Goal: Task Accomplishment & Management: Manage account settings

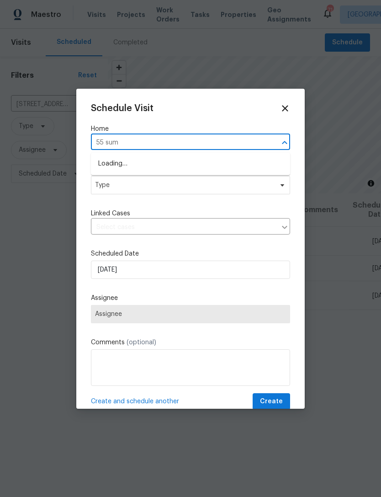
type input "55 summ"
click at [195, 182] on li "55 Summerhill Pl, Newnan, GA 30263" at bounding box center [190, 179] width 199 height 15
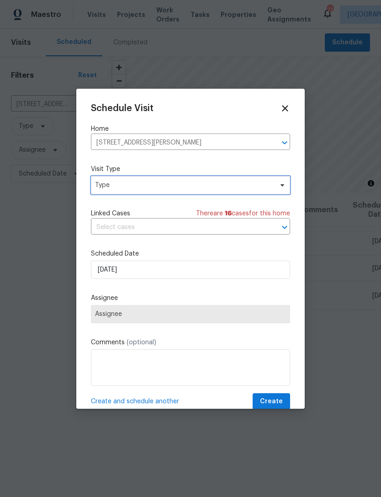
click at [235, 184] on span "Type" at bounding box center [184, 185] width 178 height 9
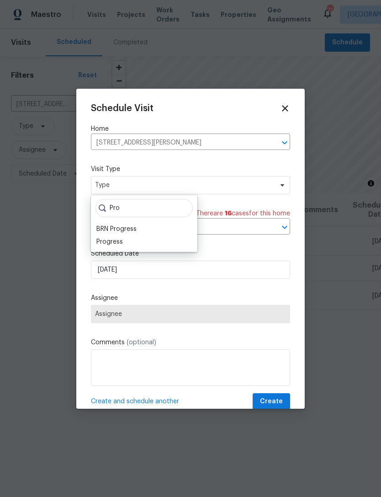
type input "Pro"
click at [121, 238] on div "Progress" at bounding box center [110, 241] width 27 height 9
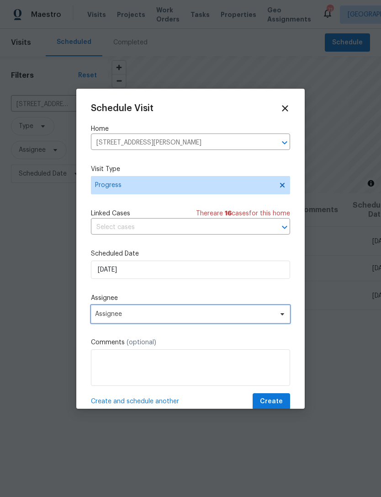
click at [219, 314] on span "Assignee" at bounding box center [184, 314] width 179 height 7
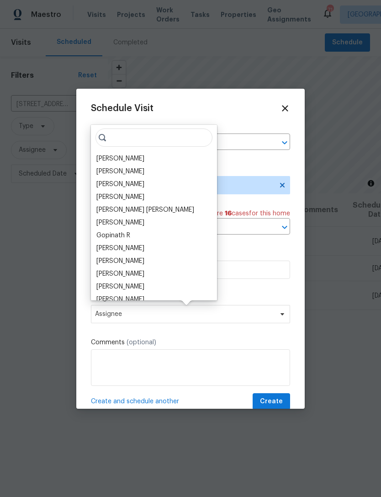
click at [134, 157] on div "[PERSON_NAME]" at bounding box center [121, 158] width 48 height 9
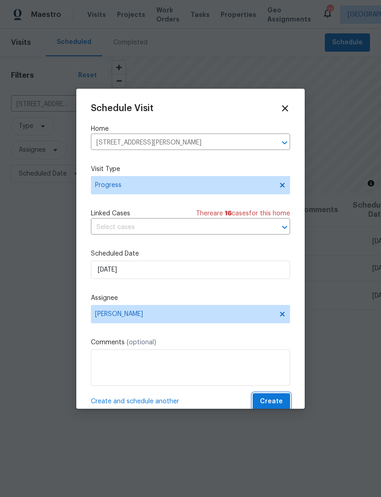
click at [274, 406] on span "Create" at bounding box center [271, 401] width 23 height 11
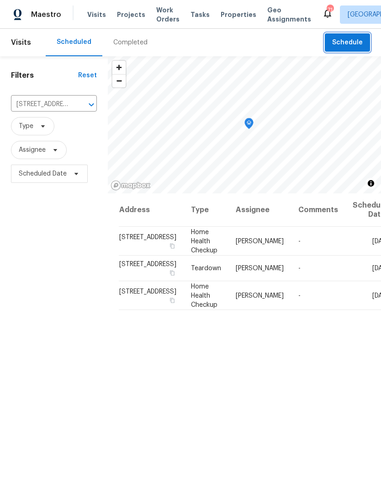
click at [351, 43] on span "Schedule" at bounding box center [348, 42] width 31 height 11
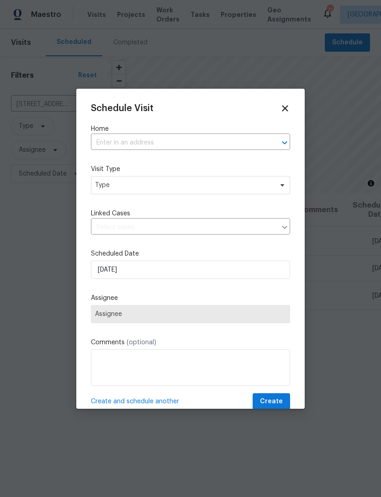
click at [191, 143] on input "text" at bounding box center [178, 143] width 174 height 14
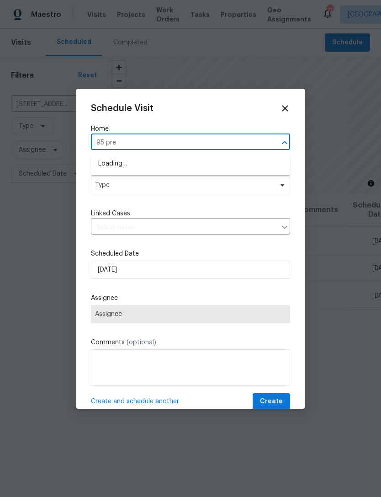
type input "95 pres"
click at [172, 181] on li "95 Prestwick Ln, Peachtree City, GA 30269" at bounding box center [190, 179] width 199 height 15
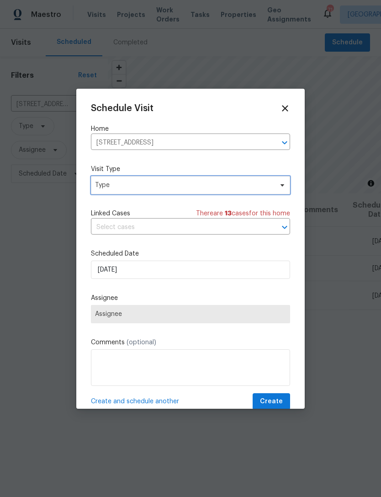
click at [199, 191] on span "Type" at bounding box center [190, 185] width 199 height 18
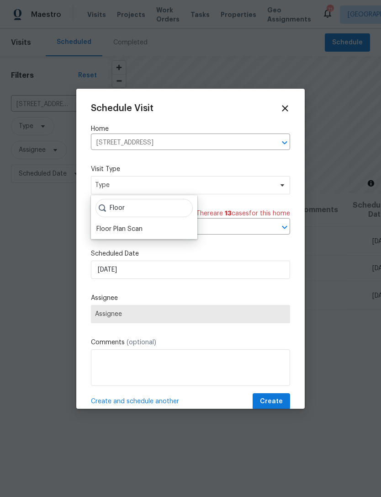
type input "Floor"
click at [132, 231] on div "Floor Plan Scan" at bounding box center [120, 229] width 46 height 9
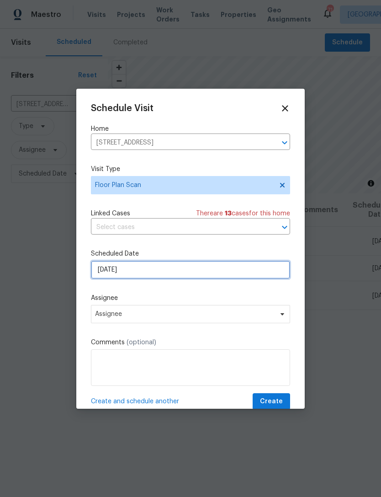
click at [191, 273] on input "[DATE]" at bounding box center [190, 270] width 199 height 18
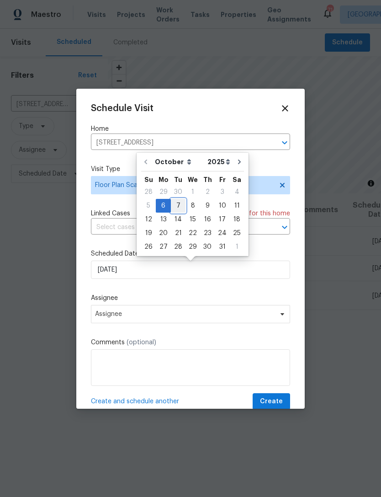
click at [180, 204] on div "7" at bounding box center [178, 205] width 15 height 13
type input "10/7/2025"
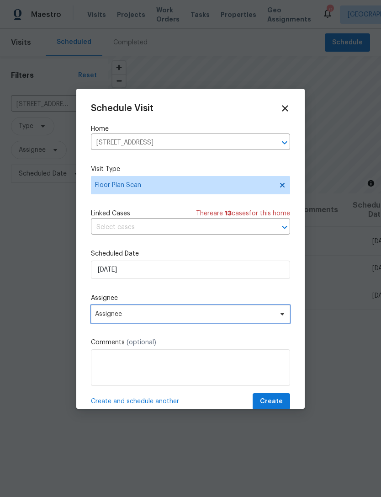
click at [201, 317] on span "Assignee" at bounding box center [184, 314] width 179 height 7
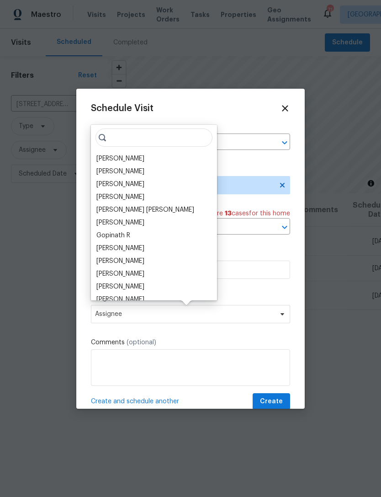
click at [151, 156] on div "[PERSON_NAME]" at bounding box center [154, 158] width 121 height 13
click at [118, 160] on div "[PERSON_NAME]" at bounding box center [121, 158] width 48 height 9
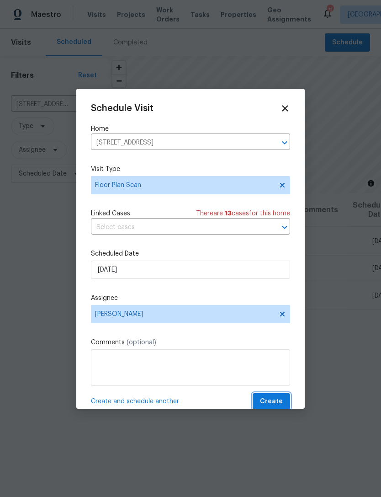
click at [269, 403] on span "Create" at bounding box center [271, 401] width 23 height 11
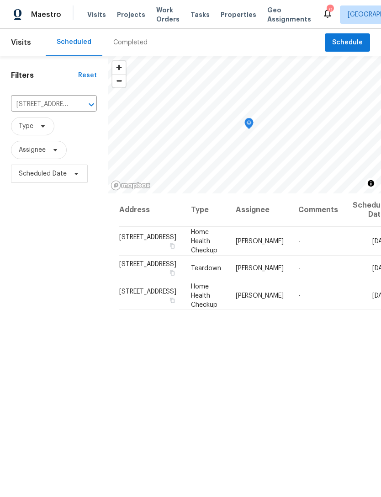
click at [48, 105] on input "3227 Diamond Blf, Union City, GA 30291" at bounding box center [41, 104] width 60 height 14
type input "121 north"
click at [60, 118] on li "121 Northwoods Rd, Sharpsburg, GA 30277" at bounding box center [49, 125] width 77 height 15
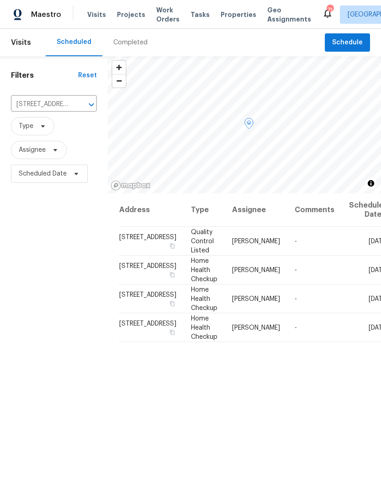
click at [342, 256] on td "Mon, Oct 06" at bounding box center [365, 241] width 47 height 29
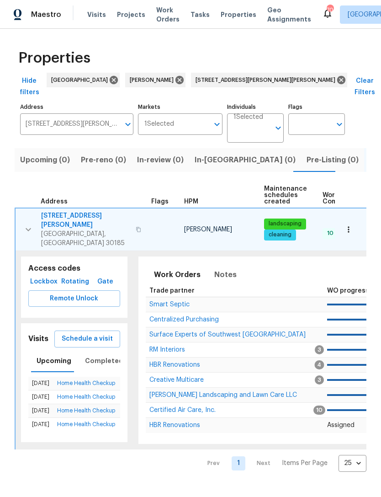
scroll to position [0, 117]
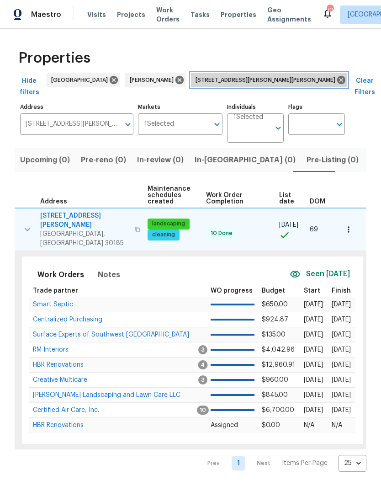
click at [337, 75] on icon at bounding box center [342, 80] width 10 height 10
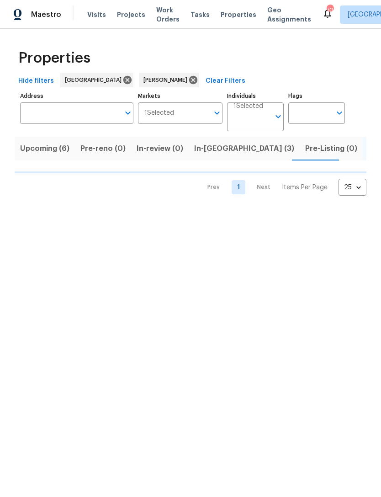
click at [216, 151] on span "In-reno (3)" at bounding box center [244, 148] width 100 height 13
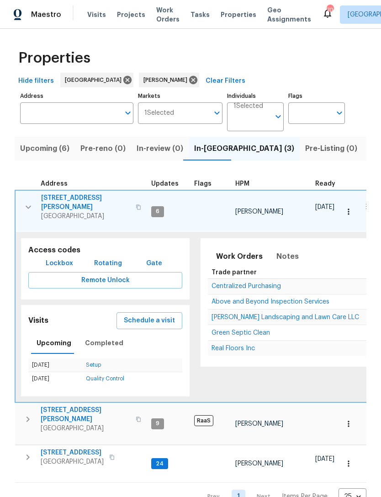
click at [26, 206] on icon "button" at bounding box center [28, 207] width 11 height 11
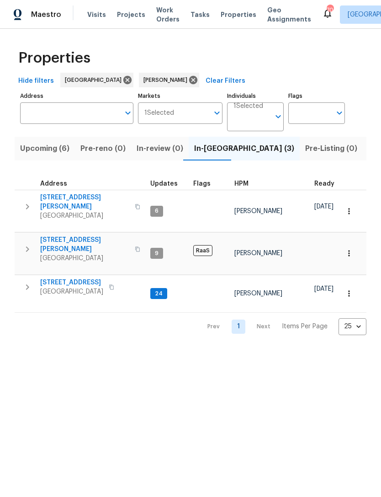
click at [30, 202] on icon "button" at bounding box center [27, 206] width 11 height 11
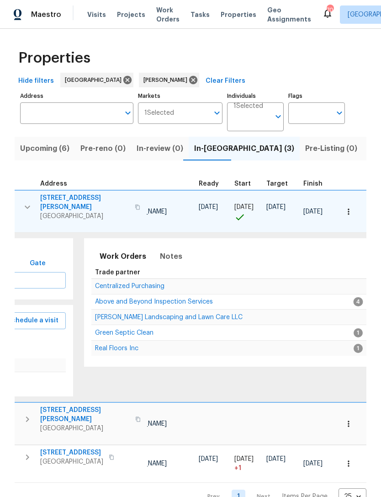
scroll to position [0, 51]
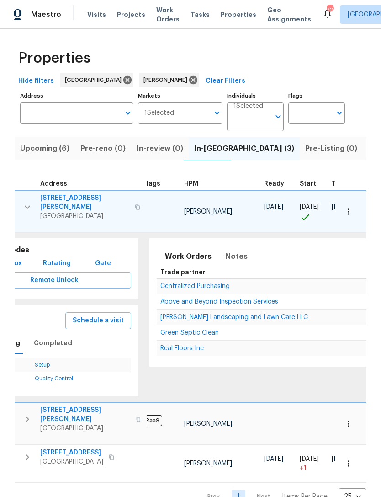
click at [231, 310] on td "[PERSON_NAME] Landscaping and Lawn Care LLC" at bounding box center [288, 318] width 263 height 16
click at [217, 299] on span "Above and Beyond Inspection Services" at bounding box center [220, 302] width 118 height 6
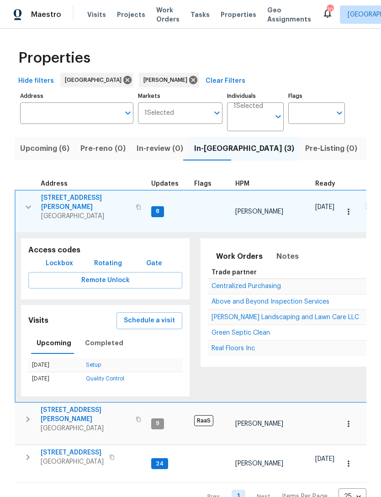
scroll to position [0, 0]
click at [30, 202] on icon "button" at bounding box center [28, 207] width 11 height 11
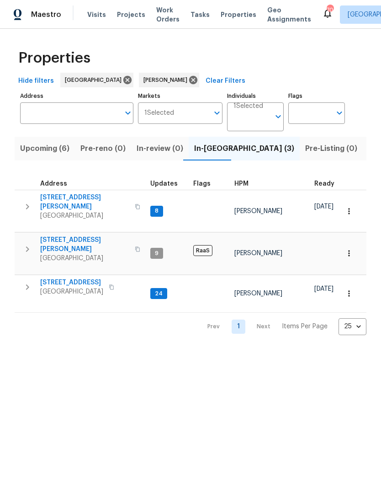
click at [30, 282] on icon "button" at bounding box center [27, 287] width 11 height 11
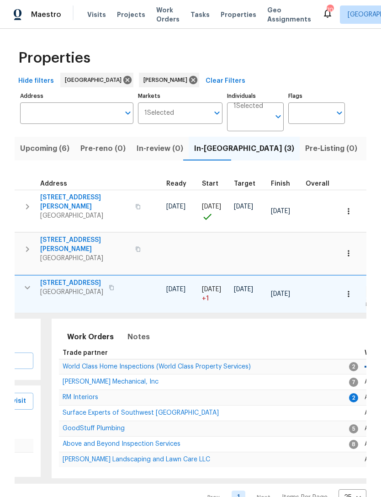
scroll to position [0, 145]
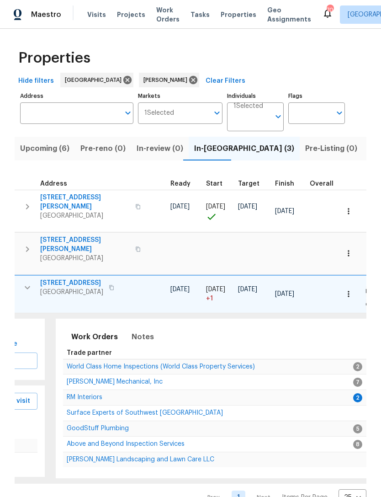
click at [131, 364] on span "World Class Home Inspections (World Class Property Services)" at bounding box center [161, 367] width 188 height 6
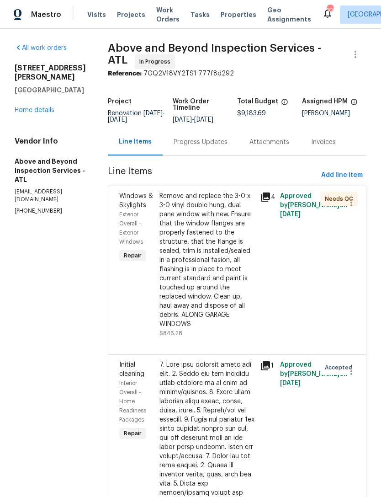
click at [51, 107] on link "Home details" at bounding box center [35, 110] width 40 height 6
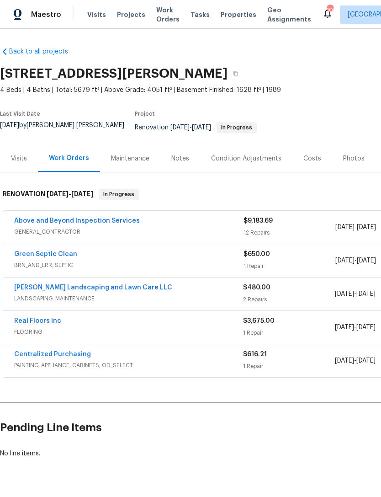
click at [99, 218] on link "Above and Beyond Inspection Services" at bounding box center [77, 221] width 126 height 6
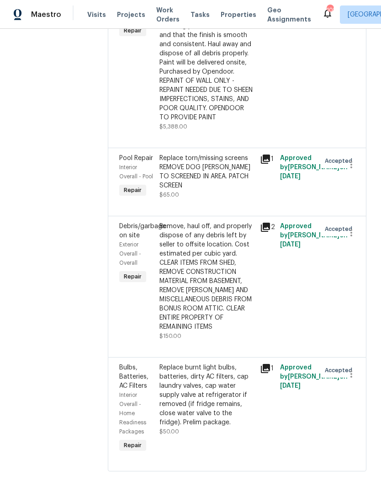
scroll to position [1508, 0]
click at [242, 122] on div "Partial Interior paint - Prep, mask, and paint specified interior areas. Ensure…" at bounding box center [207, 49] width 95 height 146
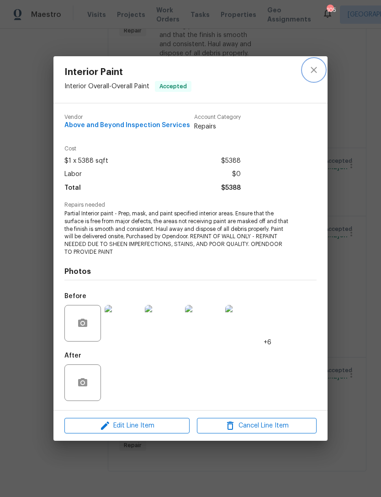
click at [317, 67] on icon "close" at bounding box center [314, 70] width 6 height 6
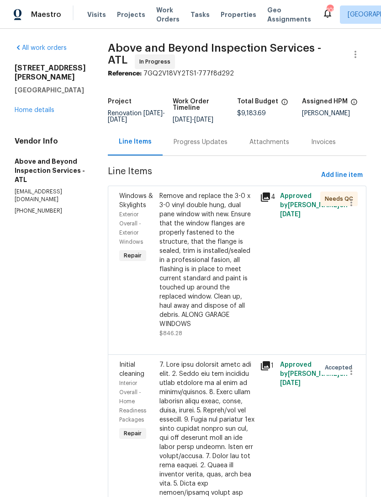
scroll to position [0, 0]
click at [241, 291] on div "Remove and replace the 3-0 x 3-0 vinyl double hung, dual pane window with new. …" at bounding box center [207, 260] width 95 height 137
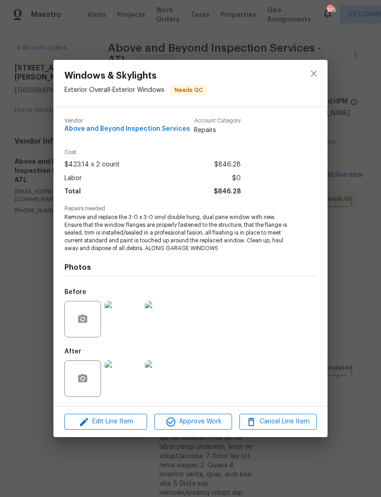
click at [128, 387] on img at bounding box center [123, 378] width 37 height 37
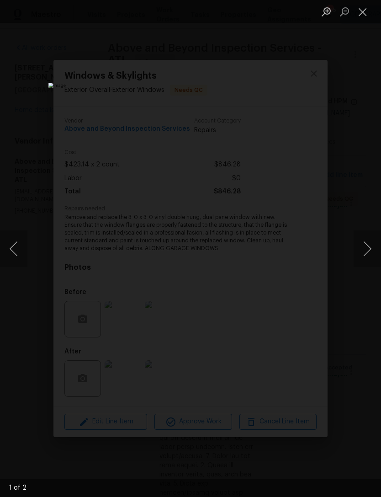
click at [365, 243] on button "Next image" at bounding box center [367, 249] width 27 height 37
click at [367, 244] on button "Next image" at bounding box center [367, 249] width 27 height 37
click at [362, 245] on button "Next image" at bounding box center [367, 249] width 27 height 37
click at [360, 18] on button "Close lightbox" at bounding box center [363, 12] width 18 height 16
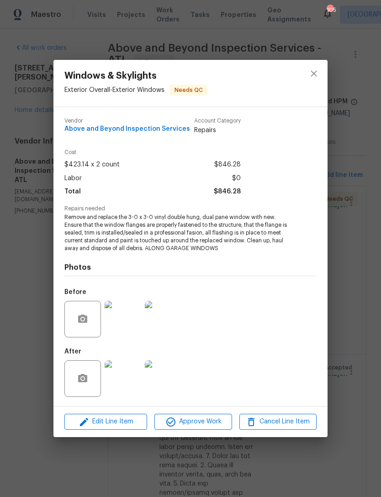
click at [133, 317] on img at bounding box center [123, 319] width 37 height 37
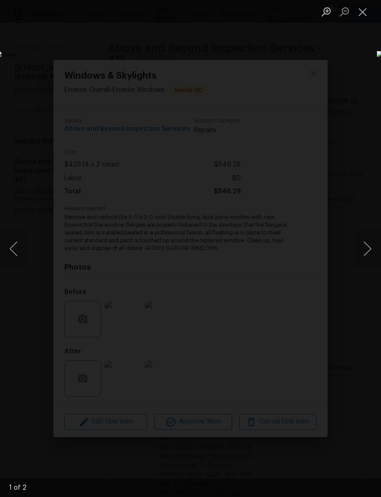
click at [367, 250] on button "Next image" at bounding box center [367, 249] width 27 height 37
click at [18, 249] on button "Previous image" at bounding box center [13, 249] width 27 height 37
click at [23, 249] on button "Previous image" at bounding box center [13, 249] width 27 height 37
click at [363, 14] on button "Close lightbox" at bounding box center [363, 12] width 18 height 16
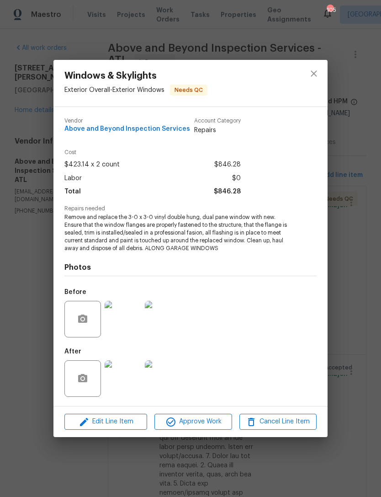
click at [124, 323] on img at bounding box center [123, 319] width 37 height 37
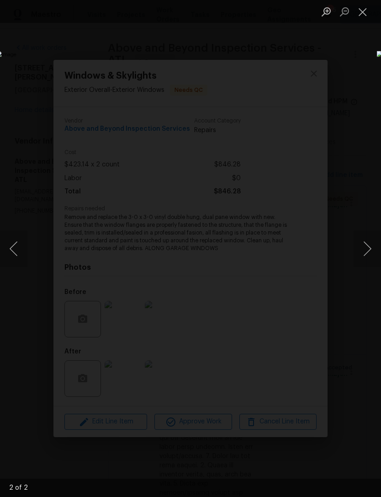
click at [359, 248] on button "Next image" at bounding box center [367, 249] width 27 height 37
click at [359, 247] on button "Next image" at bounding box center [367, 249] width 27 height 37
click at [355, 248] on button "Next image" at bounding box center [367, 249] width 27 height 37
click at [365, 11] on button "Close lightbox" at bounding box center [363, 12] width 18 height 16
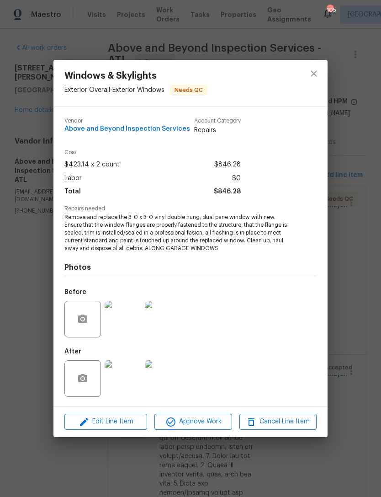
click at [343, 264] on div "Windows & Skylights Exterior Overall - Exterior Windows Needs QC Vendor Above a…" at bounding box center [190, 248] width 381 height 497
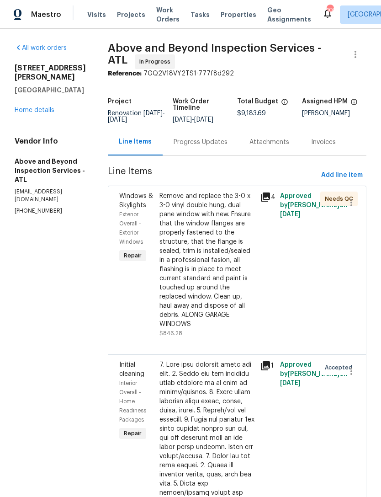
click at [218, 147] on div "Progress Updates" at bounding box center [201, 142] width 54 height 9
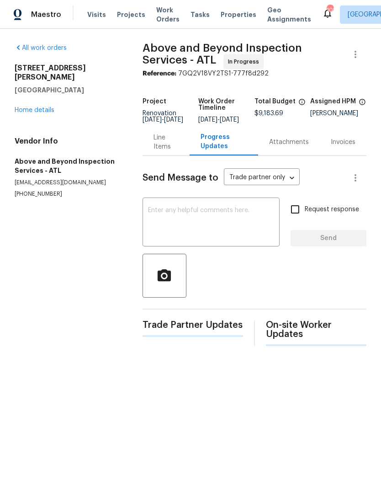
click at [220, 226] on textarea at bounding box center [211, 223] width 126 height 32
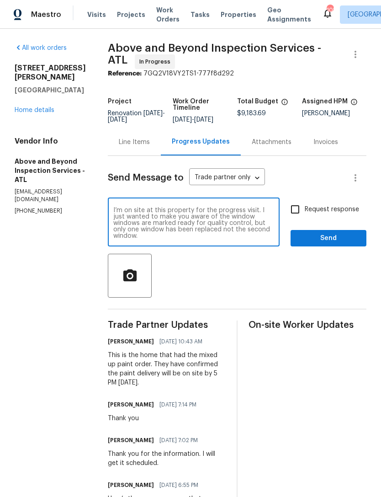
scroll to position [6, 0]
type textarea "I’m on site at this property for the progress visit. I just wanted to make you …"
click at [38, 107] on link "Home details" at bounding box center [35, 110] width 40 height 6
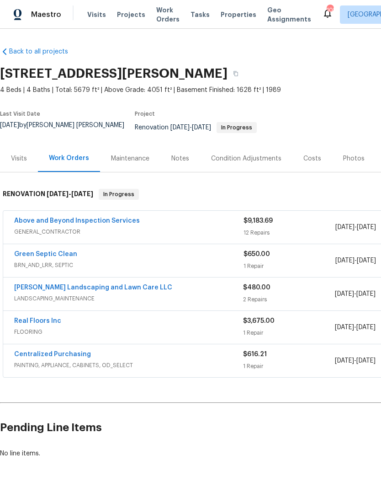
click at [90, 227] on span "GENERAL_CONTRACTOR" at bounding box center [129, 231] width 230 height 9
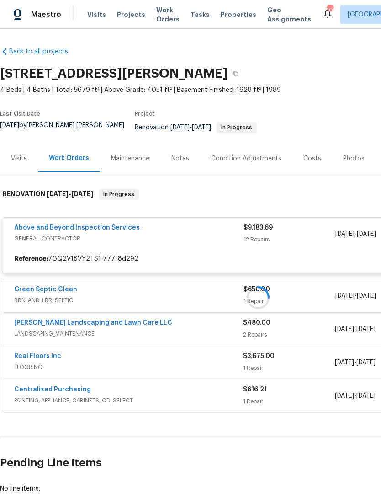
click at [91, 225] on div at bounding box center [258, 298] width 517 height 236
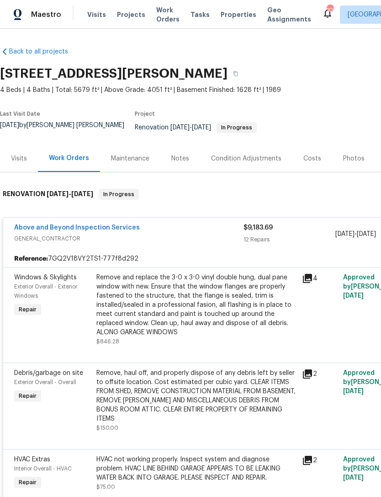
click at [56, 225] on link "Above and Beyond Inspection Services" at bounding box center [77, 228] width 126 height 6
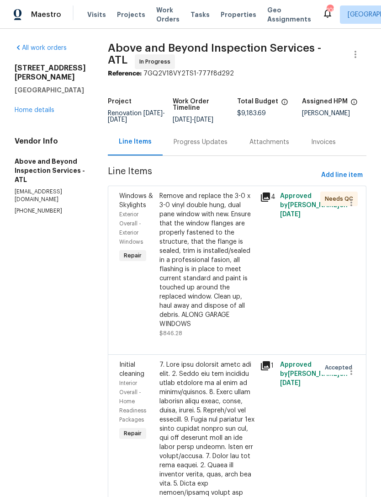
click at [35, 107] on link "Home details" at bounding box center [35, 110] width 40 height 6
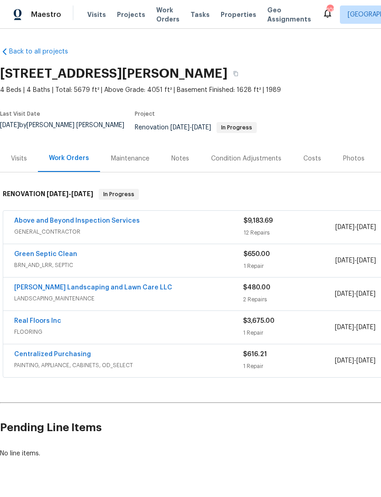
click at [56, 251] on link "Green Septic Clean" at bounding box center [45, 254] width 63 height 6
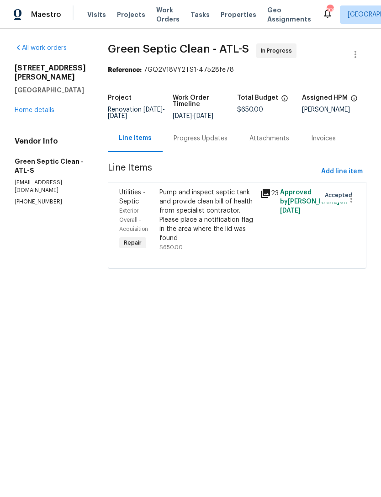
click at [215, 143] on div "Progress Updates" at bounding box center [201, 138] width 54 height 9
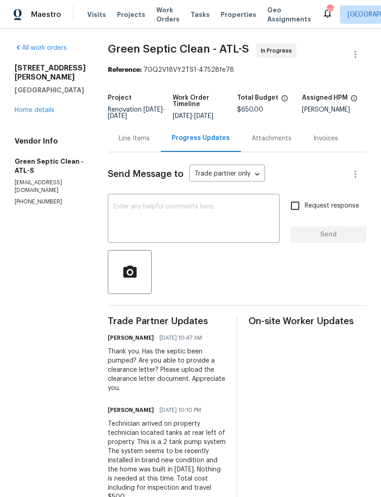
click at [46, 107] on link "Home details" at bounding box center [35, 110] width 40 height 6
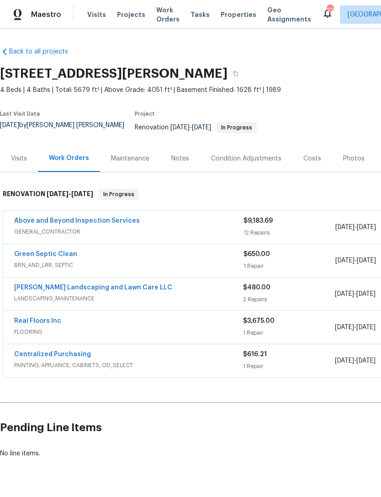
click at [92, 218] on link "Above and Beyond Inspection Services" at bounding box center [77, 221] width 126 height 6
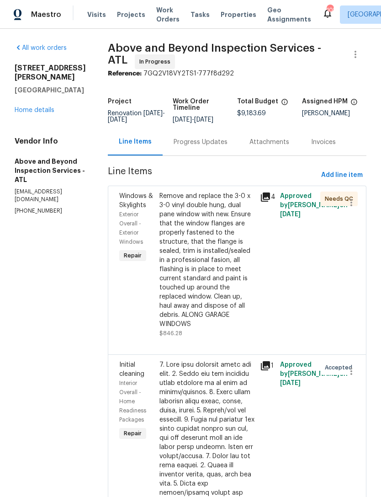
click at [253, 306] on div "Remove and replace the 3-0 x 3-0 vinyl double hung, dual pane window with new. …" at bounding box center [207, 260] width 95 height 137
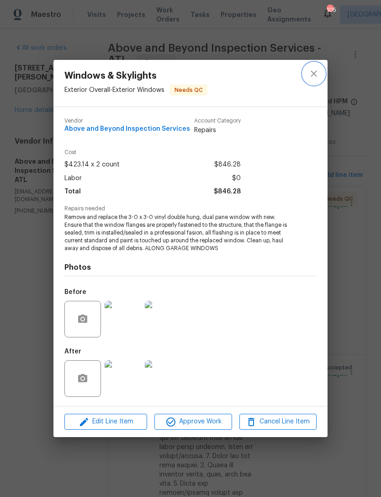
click at [313, 74] on icon "close" at bounding box center [314, 73] width 11 height 11
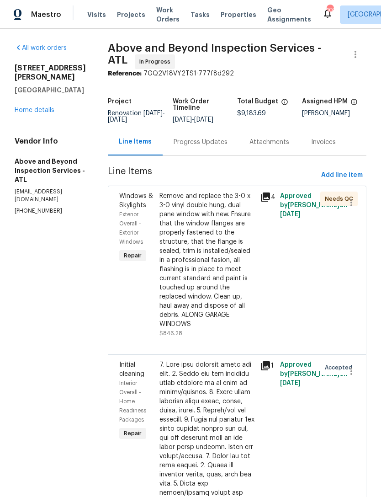
click at [219, 147] on div "Progress Updates" at bounding box center [201, 142] width 54 height 9
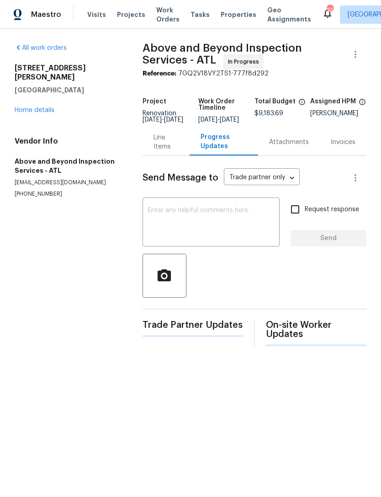
click at [208, 226] on textarea at bounding box center [211, 223] width 126 height 32
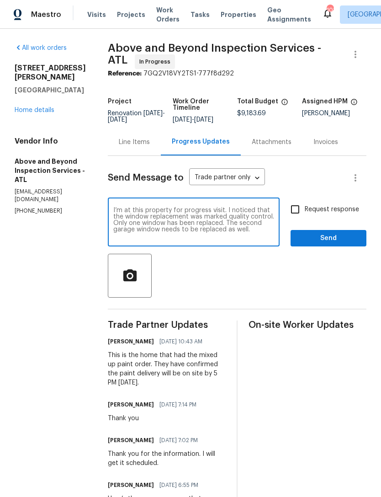
click at [210, 215] on textarea "I’m at this property for progress visit. I noticed that the window replacement …" at bounding box center [193, 223] width 161 height 32
click at [171, 230] on textarea "I’m at this property for a progress visit. I noticed that the window replacemen…" at bounding box center [193, 223] width 161 height 32
type textarea "I’m at this property for a progress visit. I noticed that the window replacemen…"
click at [138, 284] on icon "button" at bounding box center [130, 276] width 16 height 16
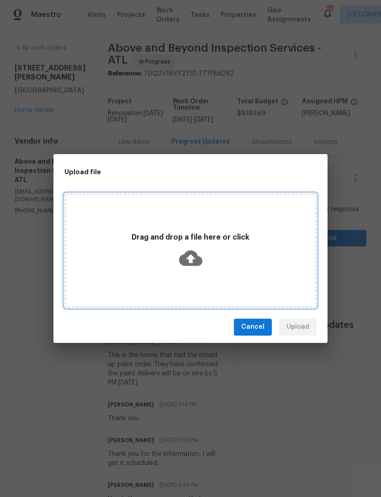
click at [193, 260] on icon at bounding box center [190, 258] width 23 height 16
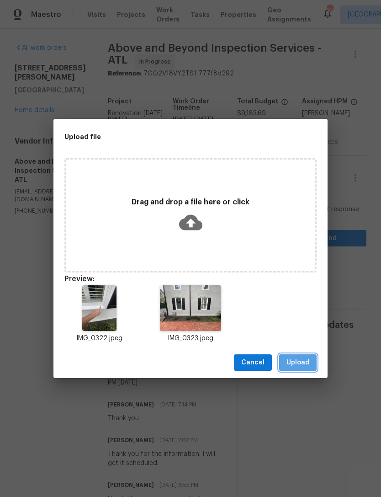
click at [303, 359] on span "Upload" at bounding box center [298, 362] width 23 height 11
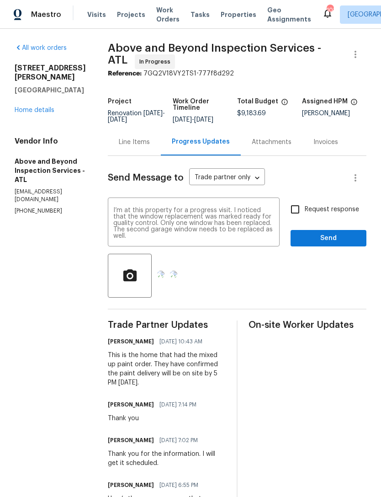
click at [299, 213] on input "Request response" at bounding box center [295, 209] width 19 height 19
checkbox input "true"
click at [343, 244] on span "Send" at bounding box center [328, 238] width 61 height 11
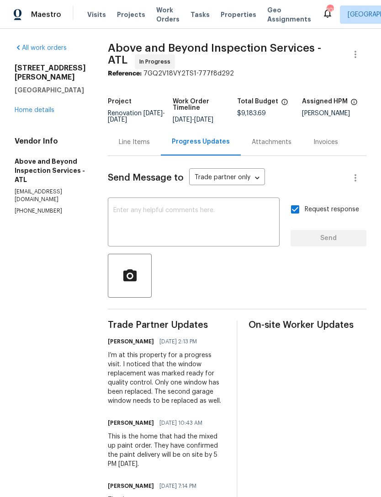
scroll to position [0, 0]
click at [43, 107] on link "Home details" at bounding box center [35, 110] width 40 height 6
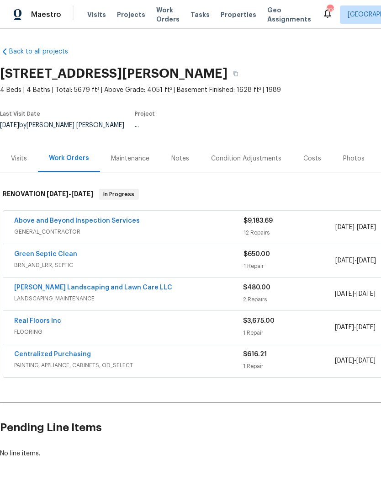
click at [184, 156] on div "Notes" at bounding box center [181, 158] width 18 height 9
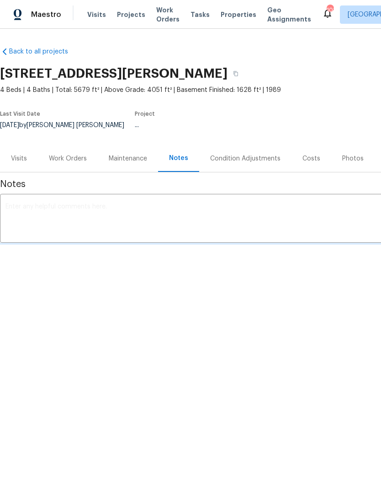
click at [67, 154] on div "Work Orders" at bounding box center [68, 158] width 38 height 9
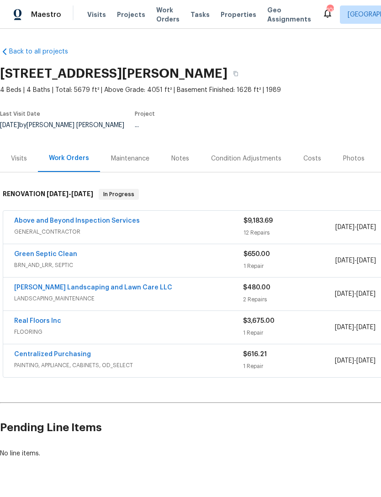
click at [108, 218] on link "Above and Beyond Inspection Services" at bounding box center [77, 221] width 126 height 6
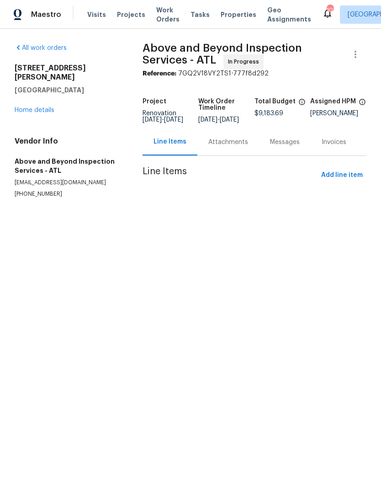
click at [225, 147] on div "Attachments" at bounding box center [229, 142] width 40 height 9
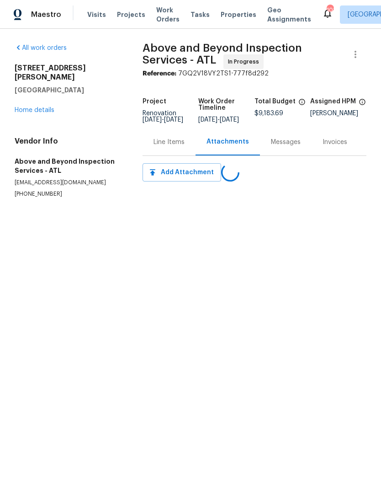
click at [289, 147] on div "Messages" at bounding box center [286, 142] width 30 height 9
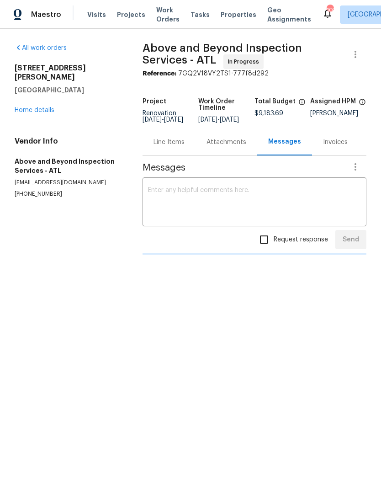
click at [38, 107] on link "Home details" at bounding box center [35, 110] width 40 height 6
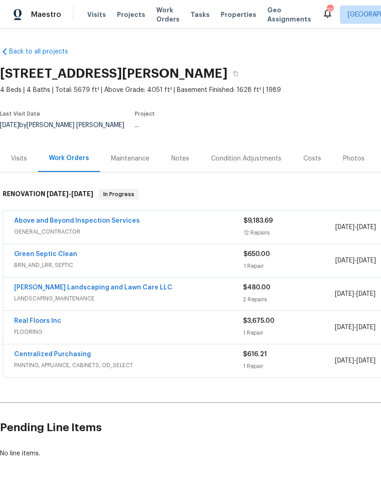
click at [109, 285] on link "[PERSON_NAME] Landscaping and Lawn Care LLC" at bounding box center [93, 288] width 158 height 6
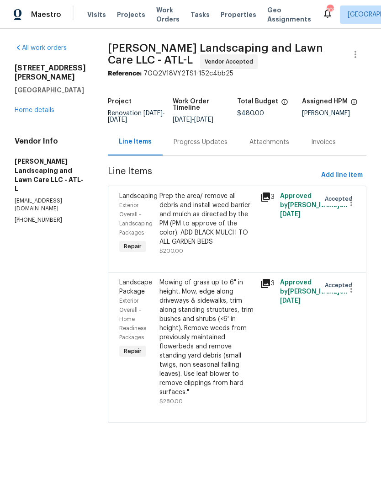
click at [39, 107] on link "Home details" at bounding box center [35, 110] width 40 height 6
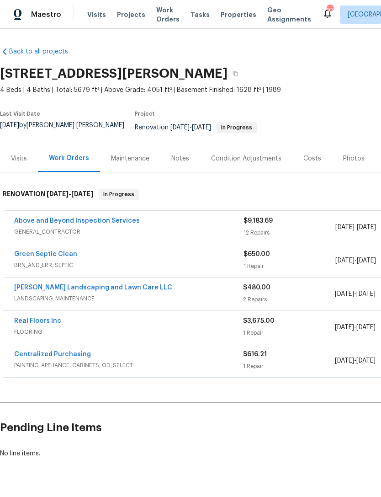
click at [57, 218] on link "Above and Beyond Inspection Services" at bounding box center [77, 221] width 126 height 6
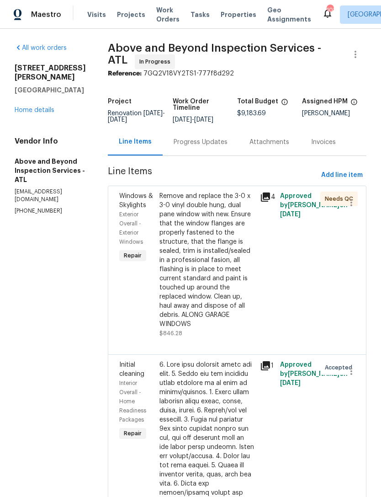
click at [218, 142] on div "Progress Updates" at bounding box center [201, 142] width 54 height 9
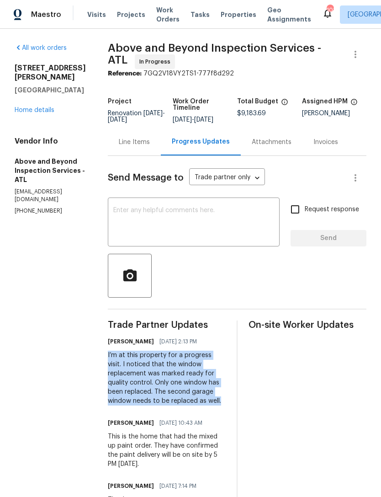
copy div "I’m at this property for a progress visit. I noticed that the window replacemen…"
click at [36, 107] on link "Home details" at bounding box center [35, 110] width 40 height 6
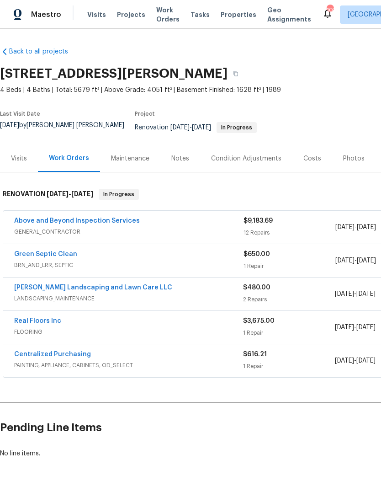
click at [176, 154] on div "Notes" at bounding box center [181, 158] width 18 height 9
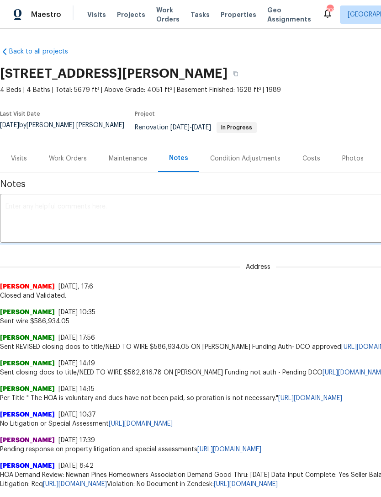
click at [183, 207] on textarea at bounding box center [258, 220] width 506 height 32
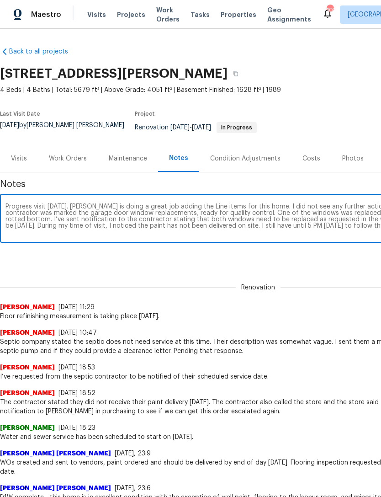
click at [81, 204] on textarea "Progress visit today. Pierce Marco is doing a great job adding the Line items f…" at bounding box center [258, 220] width 506 height 32
click at [81, 204] on textarea "Progress visit today. Marco is doing a great job adding the Line items for this…" at bounding box center [258, 220] width 506 height 32
click at [112, 204] on textarea "Progress visit today. Marcos is doing a great job adding the Line items for thi…" at bounding box center [258, 220] width 506 height 32
click at [194, 204] on textarea "Progress visit today. Marcos has done a great job adding the Line items for thi…" at bounding box center [258, 220] width 506 height 32
click at [216, 204] on textarea "Progress visit today. Marcos has done a great job adding the line items for thi…" at bounding box center [258, 220] width 506 height 32
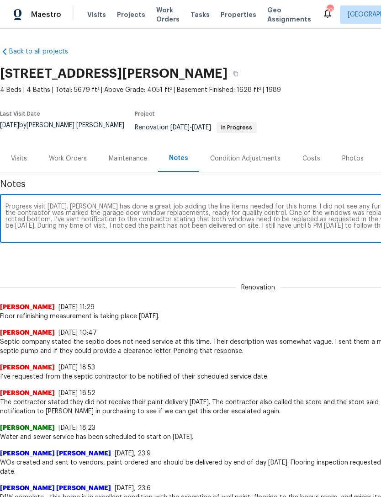
click at [52, 204] on textarea "Progress visit today. Marcos has done a great job adding the line items needed …" at bounding box center [258, 220] width 506 height 32
click at [187, 223] on textarea "Progress visit today. Marcos has done a great job adding the line items needed …" at bounding box center [258, 220] width 506 height 32
click at [49, 206] on textarea "Progress visit today. Marcos has done a great job adding the line items needed …" at bounding box center [258, 220] width 506 height 32
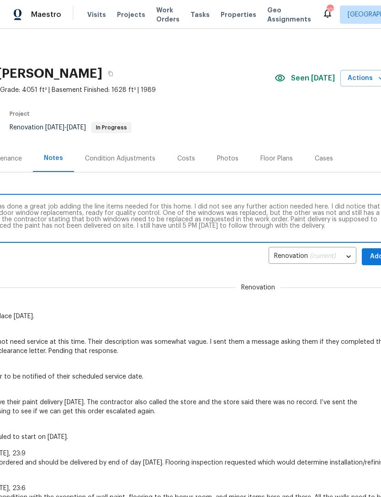
scroll to position [0, 125]
click at [106, 217] on textarea "Progress visit today. Marcos has done a great job adding the line items needed …" at bounding box center [133, 220] width 506 height 32
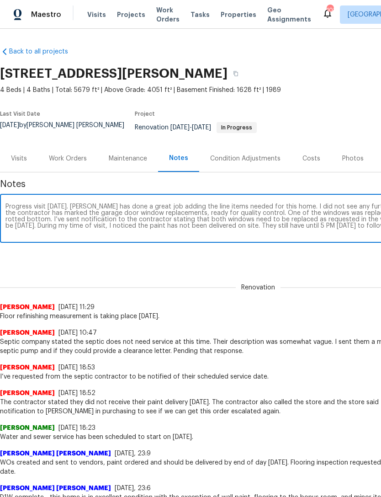
scroll to position [0, 0]
click at [204, 220] on textarea "Progress visit today. Marcos has done a great job adding the line items needed …" at bounding box center [258, 220] width 506 height 32
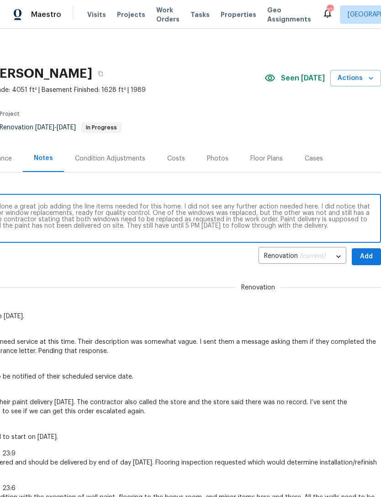
scroll to position [0, 135]
type textarea "Progress visit today. Marcos has done a great job adding the line items needed …"
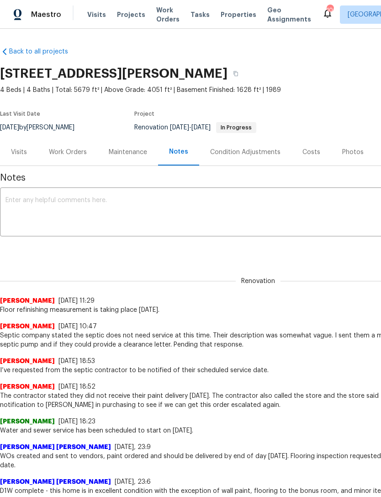
click at [144, 199] on textarea at bounding box center [258, 213] width 506 height 32
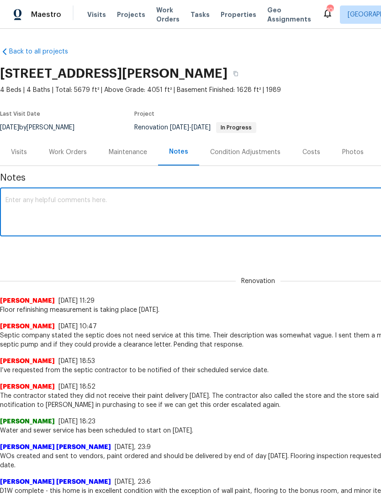
click at [113, 208] on textarea at bounding box center [258, 213] width 506 height 32
paste textarea "Progress visit [DATE]. [PERSON_NAME] has done a great job adding the line items…"
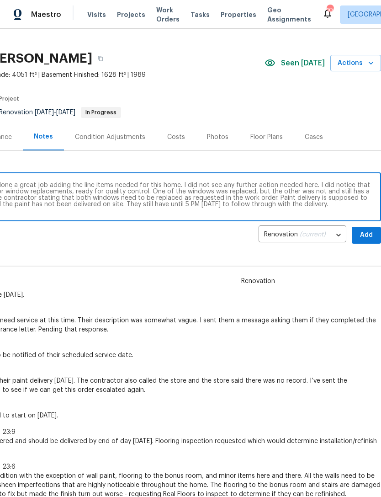
scroll to position [15, 135]
type textarea "Progress visit [DATE]. [PERSON_NAME] has done a great job adding the line items…"
click at [365, 235] on span "Add" at bounding box center [367, 235] width 15 height 11
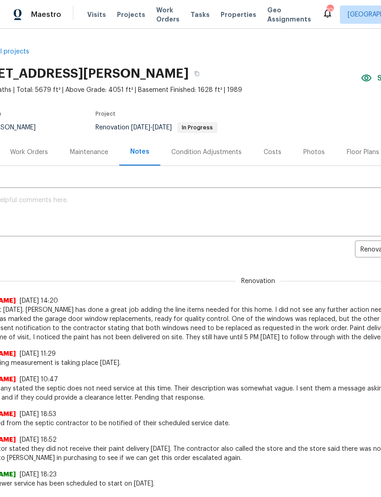
scroll to position [0, 39]
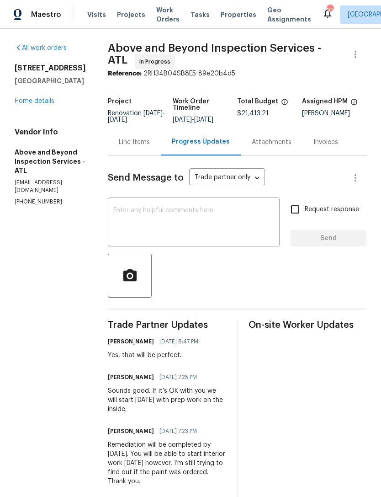
click at [39, 111] on div "All work orders [STREET_ADDRESS] Home details Vendor Info Above and Beyond Insp…" at bounding box center [50, 124] width 71 height 162
click at [39, 98] on link "Home details" at bounding box center [35, 101] width 40 height 6
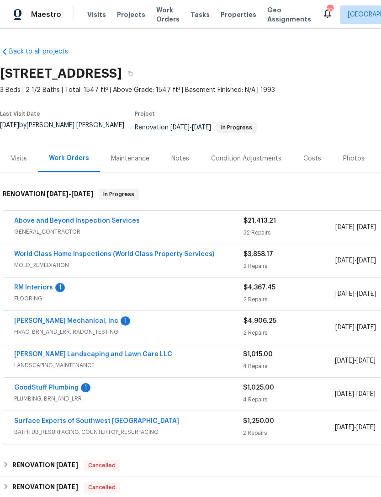
click at [123, 251] on link "World Class Home Inspections (World Class Property Services)" at bounding box center [114, 254] width 200 height 6
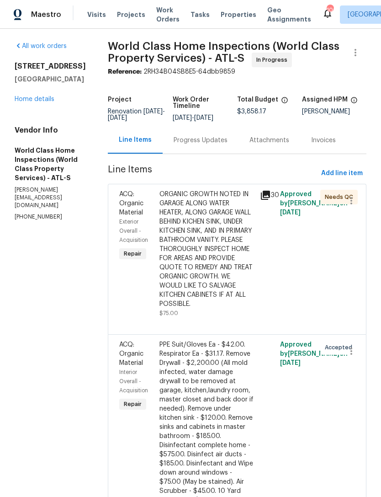
scroll to position [1, 0]
click at [207, 142] on div "Progress Updates" at bounding box center [201, 140] width 54 height 9
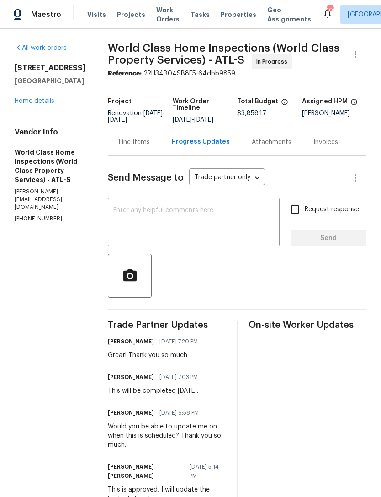
click at [45, 104] on link "Home details" at bounding box center [35, 101] width 40 height 6
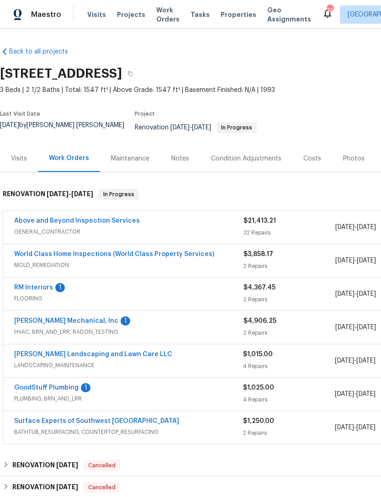
click at [57, 318] on link "[PERSON_NAME] Mechanical, Inc" at bounding box center [66, 321] width 104 height 6
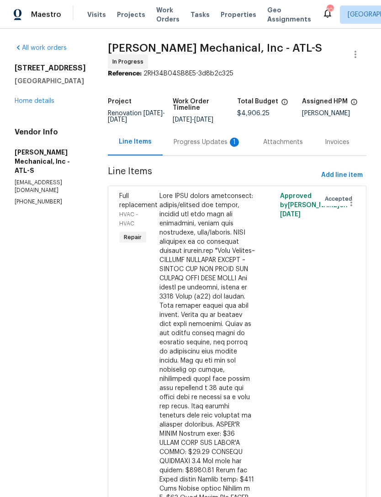
click at [202, 147] on div "Progress Updates 1" at bounding box center [208, 142] width 68 height 9
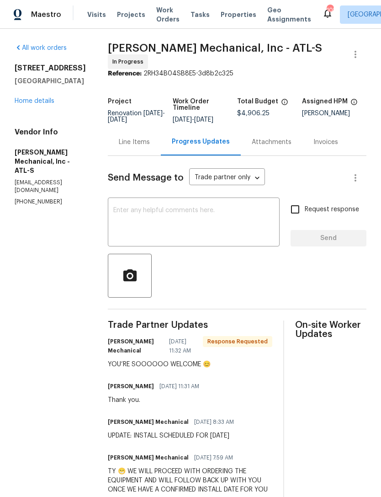
click at [40, 100] on link "Home details" at bounding box center [35, 101] width 40 height 6
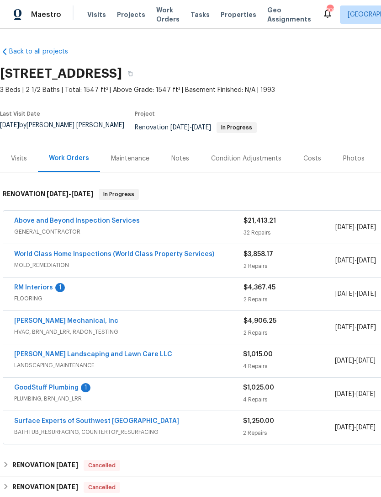
click at [61, 385] on link "GoodStuff Plumbing" at bounding box center [46, 388] width 64 height 6
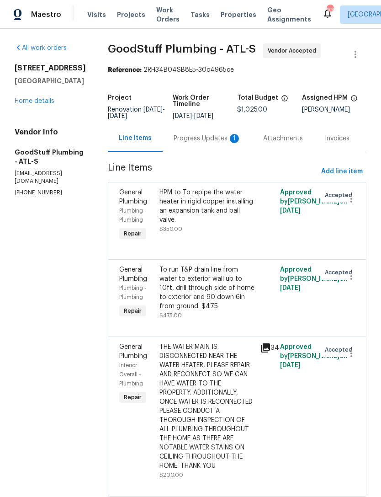
click at [211, 143] on div "Progress Updates 1" at bounding box center [208, 138] width 68 height 9
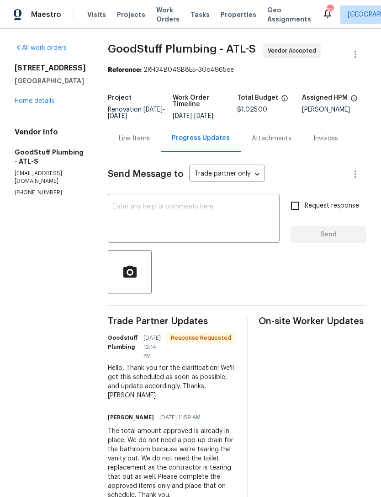
click at [211, 216] on textarea at bounding box center [193, 220] width 161 height 32
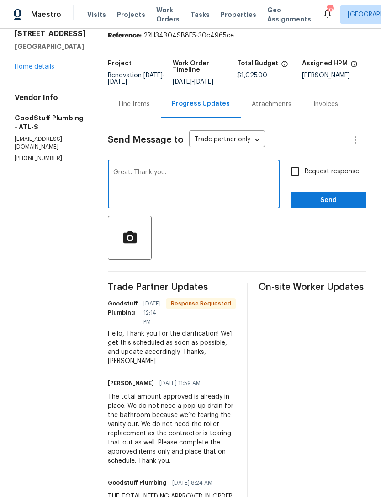
scroll to position [76, 0]
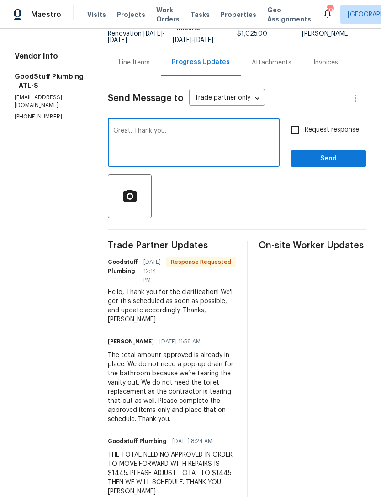
type textarea "Great. Thank you."
click at [326, 165] on span "Send" at bounding box center [328, 158] width 61 height 11
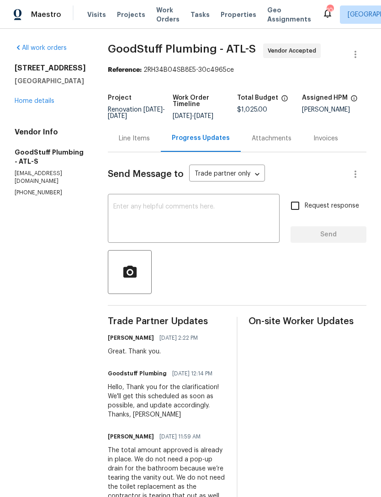
scroll to position [0, 0]
click at [48, 99] on link "Home details" at bounding box center [35, 101] width 40 height 6
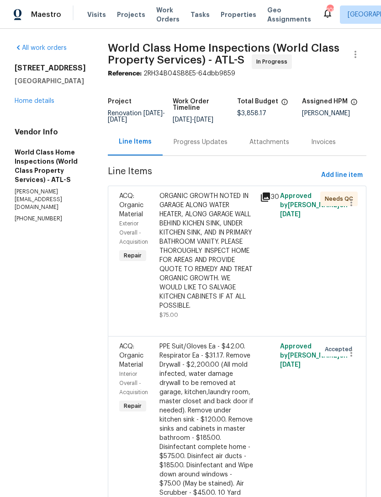
click at [47, 104] on link "Home details" at bounding box center [35, 101] width 40 height 6
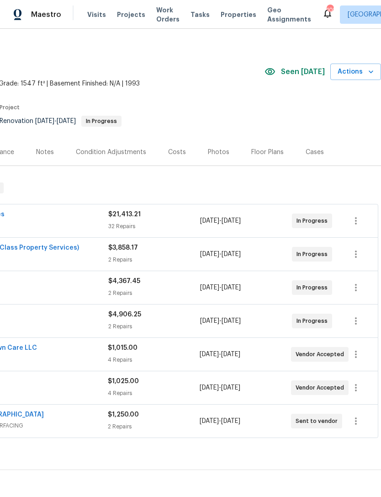
scroll to position [8, 135]
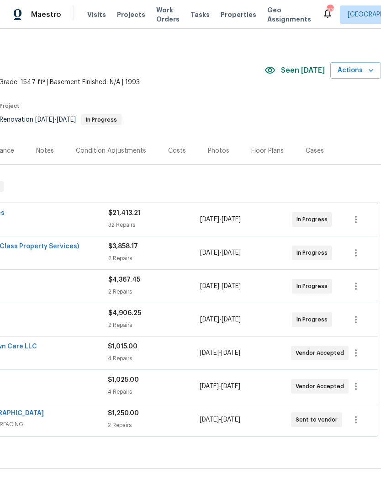
click at [267, 146] on div "Floor Plans" at bounding box center [268, 150] width 32 height 9
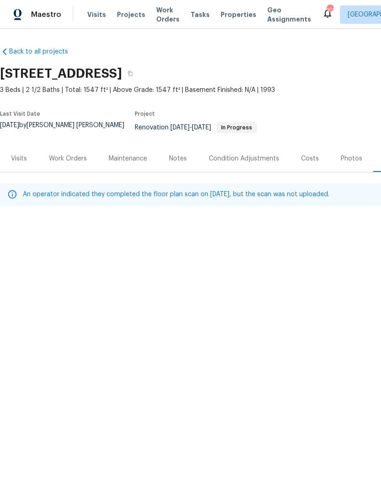
click at [64, 155] on div "Work Orders" at bounding box center [68, 158] width 38 height 9
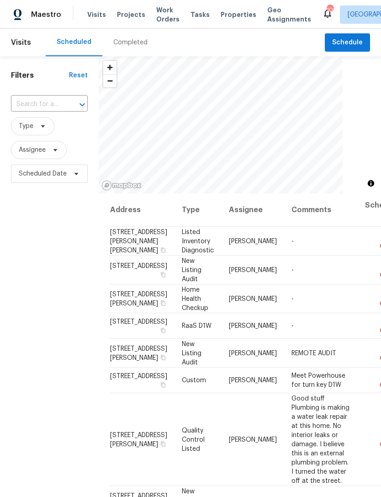
click at [50, 99] on input "text" at bounding box center [36, 104] width 51 height 14
type input "121 north"
click at [52, 129] on li "[STREET_ADDRESS]" at bounding box center [49, 125] width 76 height 15
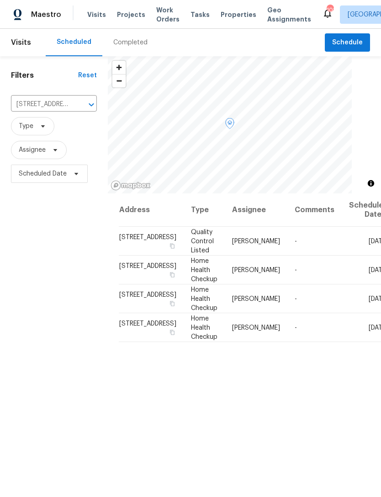
click at [0, 0] on icon at bounding box center [0, 0] width 0 height 0
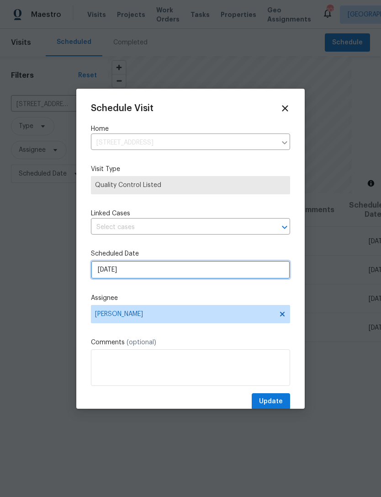
click at [208, 270] on input "[DATE]" at bounding box center [190, 270] width 199 height 18
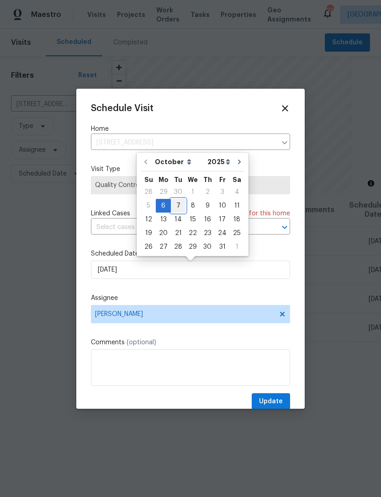
click at [183, 204] on div "7" at bounding box center [178, 205] width 15 height 13
type input "[DATE]"
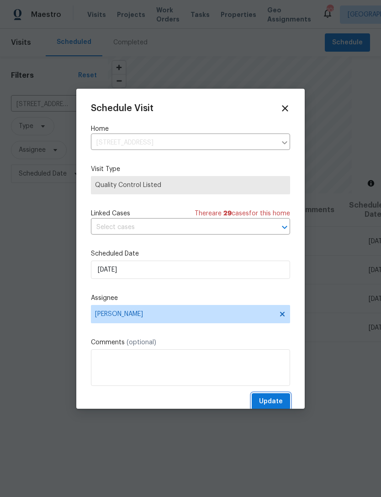
click at [276, 402] on span "Update" at bounding box center [271, 401] width 24 height 11
